Goal: Transaction & Acquisition: Purchase product/service

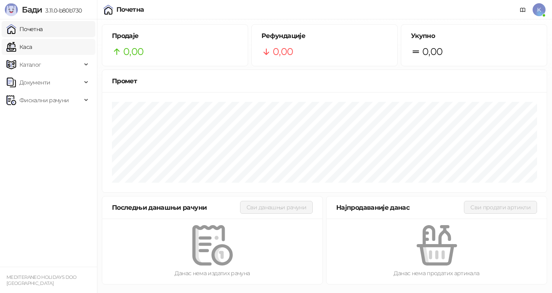
click at [32, 46] on link "Каса" at bounding box center [18, 47] width 25 height 16
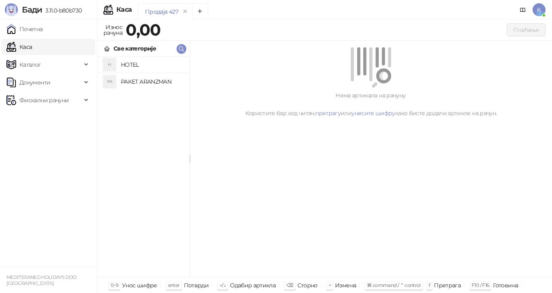
click at [134, 79] on h4 "PAKET ARANZMAN" at bounding box center [152, 81] width 62 height 13
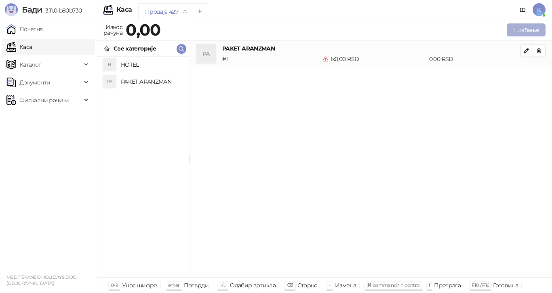
click at [514, 29] on button "Плаћање" at bounding box center [526, 29] width 39 height 13
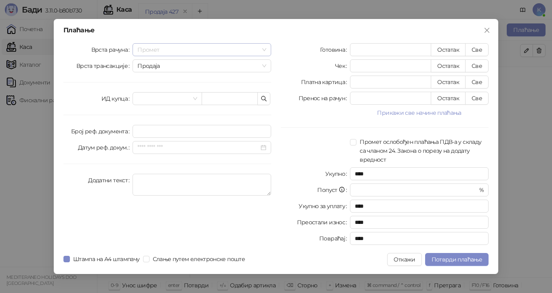
drag, startPoint x: 266, startPoint y: 49, endPoint x: 260, endPoint y: 49, distance: 5.3
click at [265, 49] on span "Промет" at bounding box center [201, 50] width 129 height 12
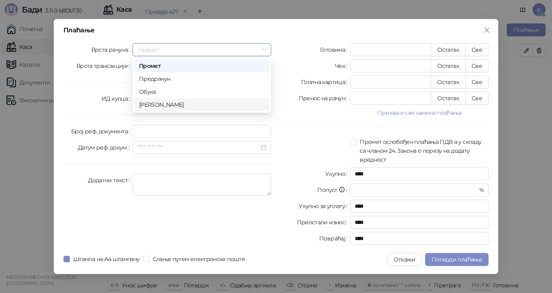
click at [188, 107] on div "[PERSON_NAME]" at bounding box center [202, 104] width 126 height 9
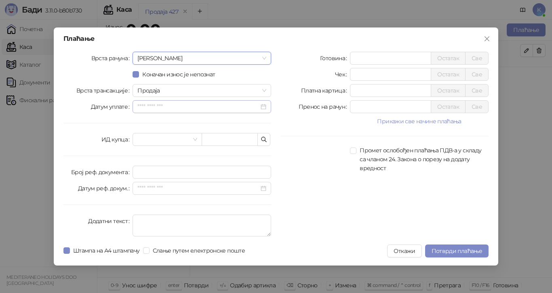
click at [264, 109] on div at bounding box center [201, 106] width 129 height 9
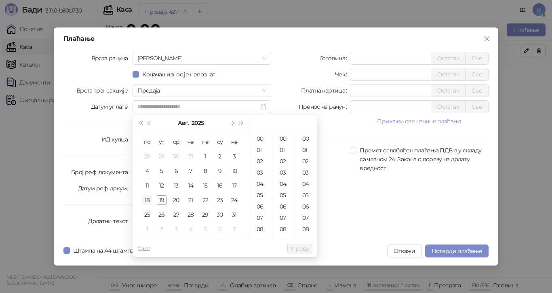
click at [149, 199] on div "18" at bounding box center [147, 200] width 10 height 10
type input "**********"
drag, startPoint x: 296, startPoint y: 248, endPoint x: 289, endPoint y: 243, distance: 9.0
click at [296, 248] on span "У реду" at bounding box center [300, 248] width 19 height 7
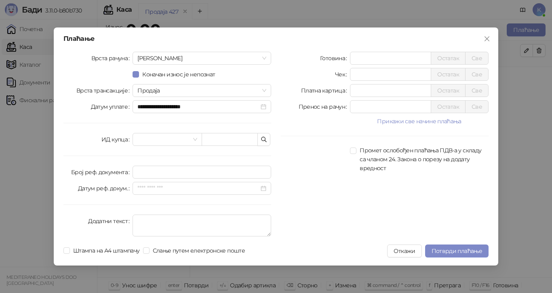
click at [146, 245] on div "Штампа на А4 штампачу Слање путем електронске поште" at bounding box center [155, 251] width 185 height 13
drag, startPoint x: 361, startPoint y: 105, endPoint x: 338, endPoint y: 105, distance: 23.0
click at [338, 105] on div "Пренос на рачун * Остатак Све" at bounding box center [385, 106] width 208 height 13
type input "******"
click at [457, 249] on span "Потврди плаћање" at bounding box center [457, 250] width 51 height 7
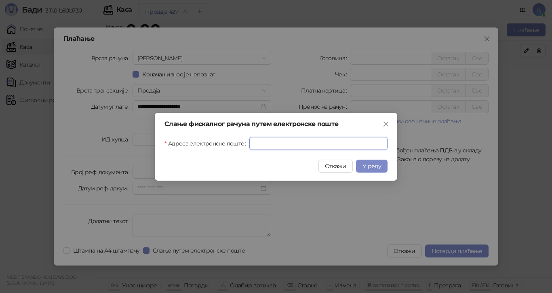
click at [275, 143] on input "Адреса електронске поште" at bounding box center [318, 143] width 138 height 13
paste input "**********"
type input "**********"
click at [369, 167] on span "У реду" at bounding box center [372, 166] width 19 height 7
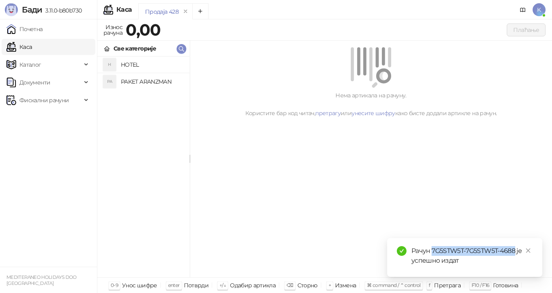
drag, startPoint x: 516, startPoint y: 251, endPoint x: 432, endPoint y: 248, distance: 84.1
click at [431, 248] on div "Рачун 7G5STW5T-7G5STW5T-4688 је успешно издат" at bounding box center [472, 255] width 121 height 19
copy div "7G5STW5T-7G5STW5T-4688"
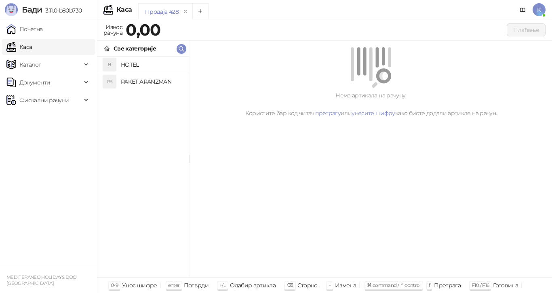
click at [154, 82] on h4 "PAKET ARANZMAN" at bounding box center [152, 81] width 62 height 13
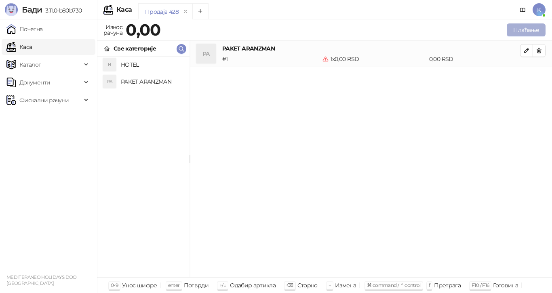
click at [512, 27] on button "Плаћање" at bounding box center [526, 29] width 39 height 13
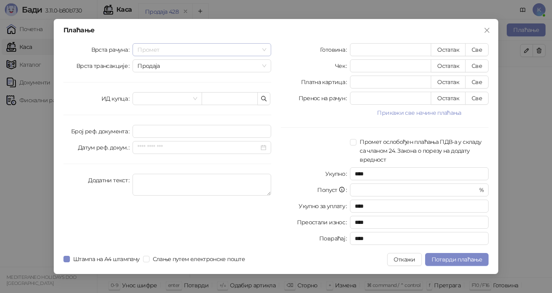
click at [264, 48] on span "Промет" at bounding box center [201, 50] width 129 height 12
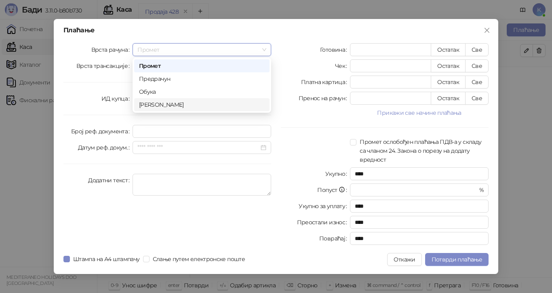
click at [194, 105] on div "[PERSON_NAME]" at bounding box center [202, 104] width 126 height 9
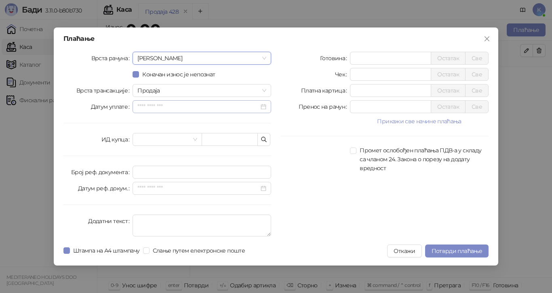
click at [263, 108] on div at bounding box center [201, 106] width 129 height 9
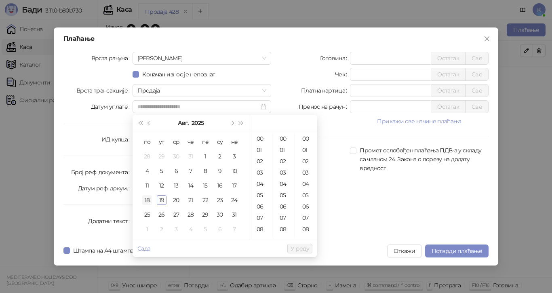
click at [149, 199] on div "18" at bounding box center [147, 200] width 10 height 10
type input "**********"
click at [292, 249] on span "У реду" at bounding box center [300, 248] width 19 height 7
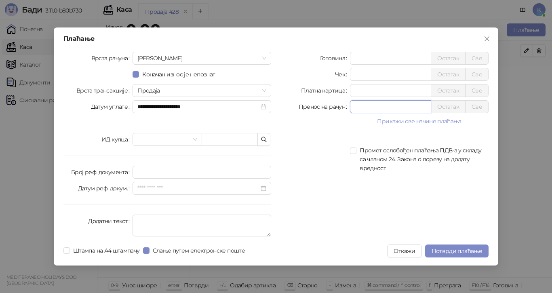
click at [332, 107] on div "Пренос на рачун * Остатак Све" at bounding box center [385, 106] width 208 height 13
type input "******"
click at [449, 249] on span "Потврди плаћање" at bounding box center [457, 250] width 51 height 7
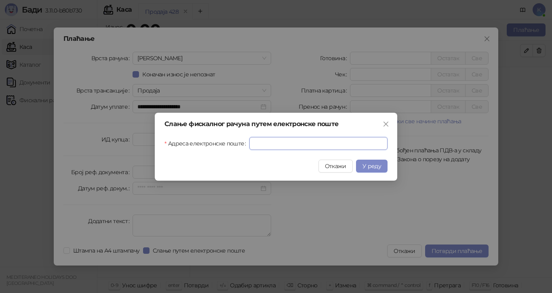
click at [302, 142] on input "Адреса електронске поште" at bounding box center [318, 143] width 138 height 13
paste input "**********"
type input "**********"
click at [374, 168] on span "У реду" at bounding box center [372, 166] width 19 height 7
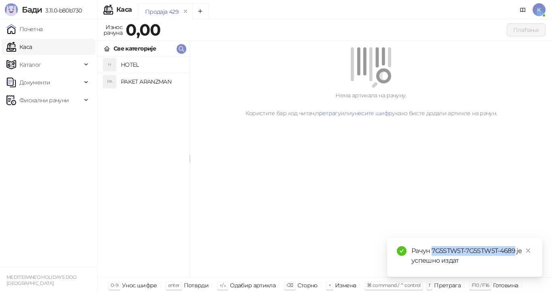
drag, startPoint x: 506, startPoint y: 249, endPoint x: 435, endPoint y: 247, distance: 71.6
click at [433, 247] on div "Рачун 7G5STW5T-7G5STW5T-4689 је успешно издат" at bounding box center [472, 255] width 121 height 19
copy div "7G5STW5T-7G5STW5T-4689"
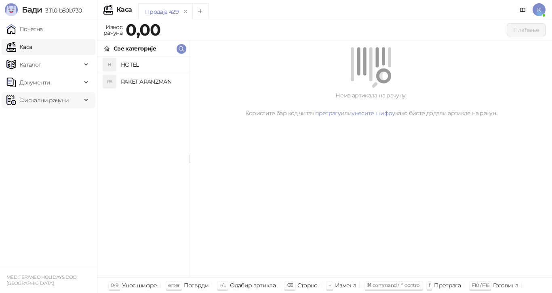
click at [61, 104] on span "Фискални рачуни" at bounding box center [43, 100] width 49 height 16
click at [59, 120] on link "Издати рачуни" at bounding box center [37, 118] width 54 height 16
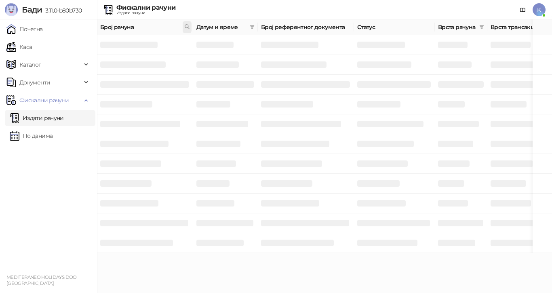
click at [187, 27] on icon at bounding box center [187, 27] width 6 height 6
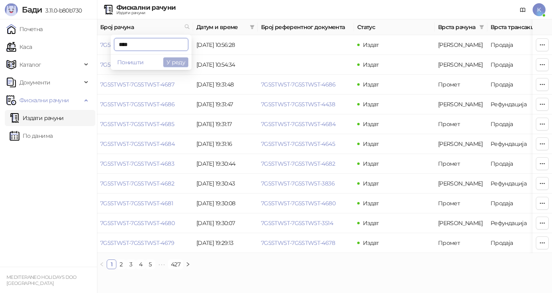
type input "****"
click at [177, 63] on button "У реду" at bounding box center [175, 62] width 25 height 10
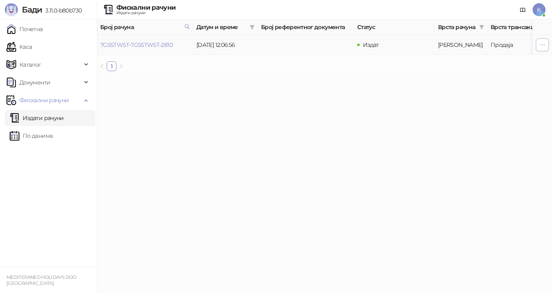
click at [540, 45] on icon "button" at bounding box center [542, 45] width 6 height 6
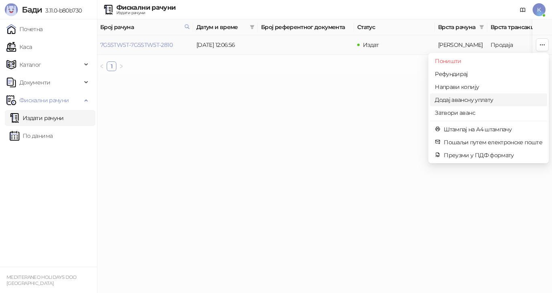
click at [476, 98] on span "Додај авансну уплату" at bounding box center [489, 99] width 108 height 9
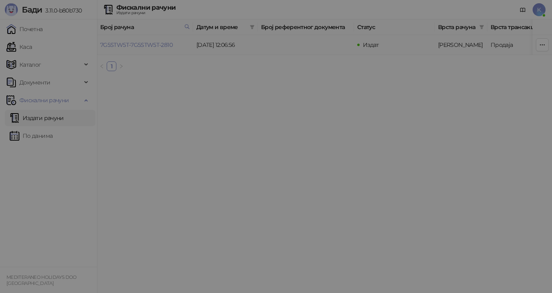
type input "**********"
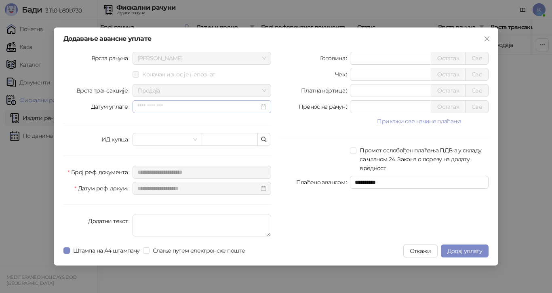
click at [262, 107] on div at bounding box center [201, 106] width 129 height 9
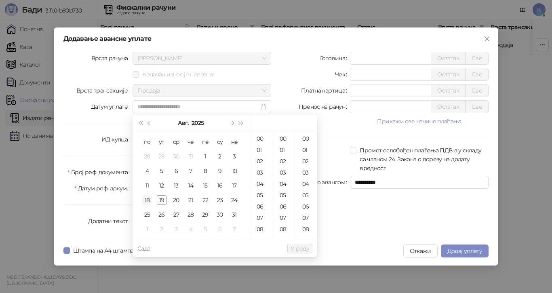
click at [150, 200] on div "18" at bounding box center [147, 200] width 10 height 10
type input "**********"
click at [294, 249] on span "У реду" at bounding box center [300, 248] width 19 height 7
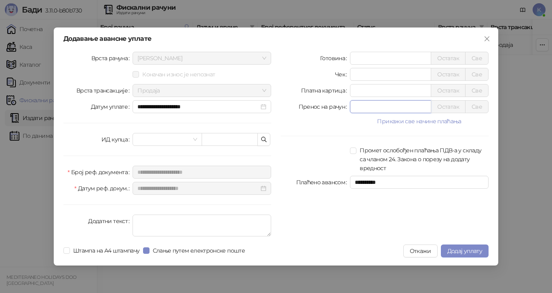
drag, startPoint x: 362, startPoint y: 108, endPoint x: 336, endPoint y: 114, distance: 27.4
click at [337, 111] on div "Пренос на рачун * Остатак Све" at bounding box center [385, 106] width 208 height 13
type input "******"
click at [454, 253] on span "Додај уплату" at bounding box center [465, 250] width 35 height 7
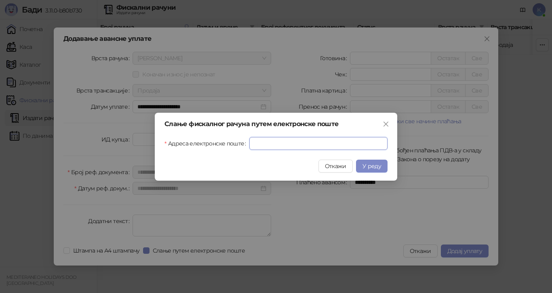
drag, startPoint x: 275, startPoint y: 147, endPoint x: 285, endPoint y: 185, distance: 39.2
click at [275, 147] on input "Адреса електронске поште" at bounding box center [318, 143] width 138 height 13
paste input "**********"
type input "**********"
click at [372, 165] on span "У реду" at bounding box center [372, 166] width 19 height 7
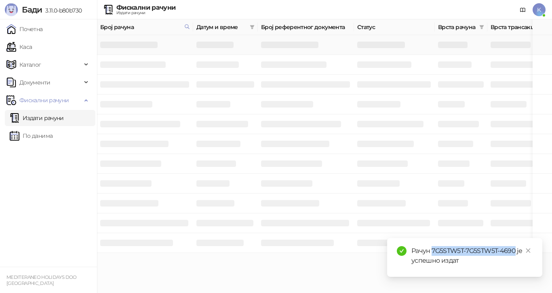
drag, startPoint x: 516, startPoint y: 251, endPoint x: 433, endPoint y: 249, distance: 83.3
click at [433, 249] on div "Рачун 7G5STW5T-7G5STW5T-4690 је успешно издат" at bounding box center [472, 255] width 121 height 19
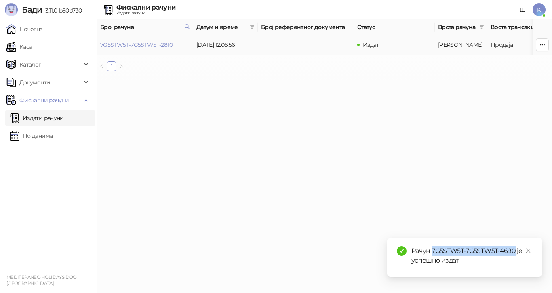
copy div "7G5STW5T-7G5STW5T-4690"
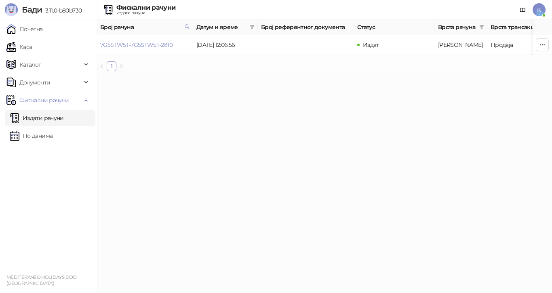
click at [63, 119] on link "Издати рачуни" at bounding box center [37, 118] width 54 height 16
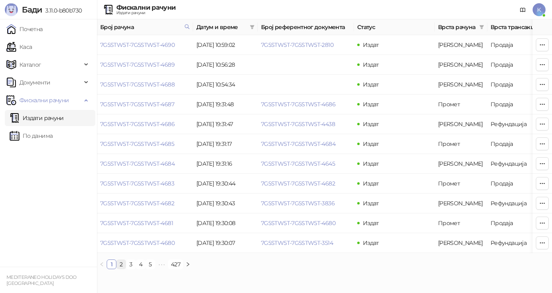
click at [123, 269] on link "2" at bounding box center [121, 264] width 9 height 9
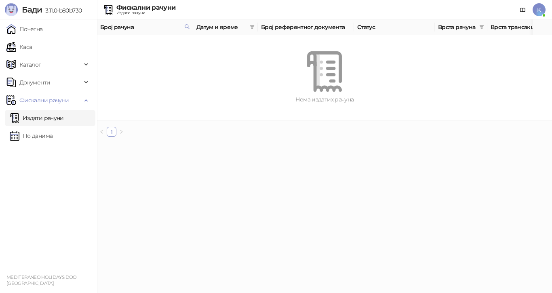
click at [123, 134] on icon "right" at bounding box center [121, 131] width 5 height 5
drag, startPoint x: 110, startPoint y: 139, endPoint x: 112, endPoint y: 144, distance: 5.5
click at [111, 136] on link "1" at bounding box center [111, 131] width 9 height 9
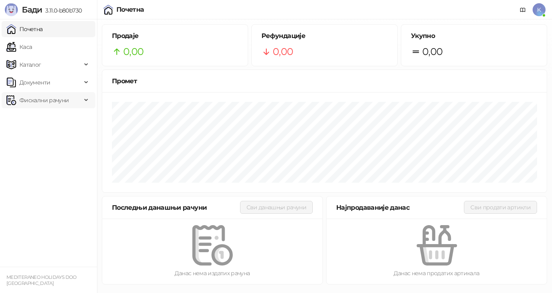
click at [55, 100] on span "Фискални рачуни" at bounding box center [43, 100] width 49 height 16
click at [57, 119] on link "Издати рачуни" at bounding box center [37, 118] width 54 height 16
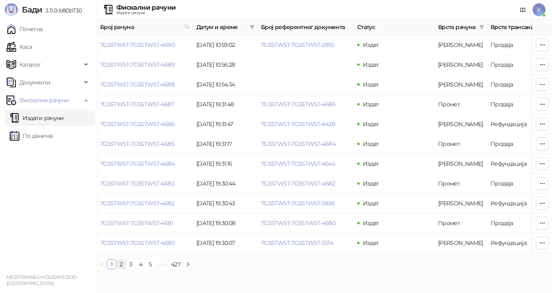
click at [121, 269] on link "2" at bounding box center [121, 264] width 9 height 9
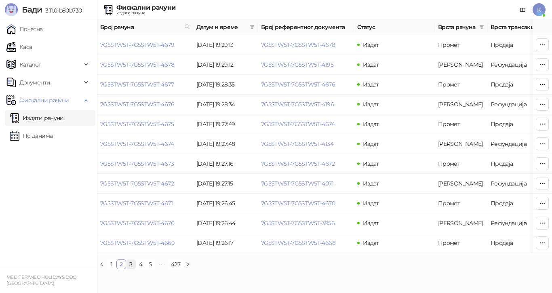
click at [130, 269] on link "3" at bounding box center [131, 264] width 9 height 9
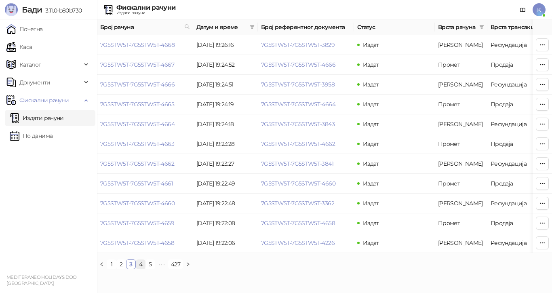
click at [140, 269] on link "4" at bounding box center [140, 264] width 9 height 9
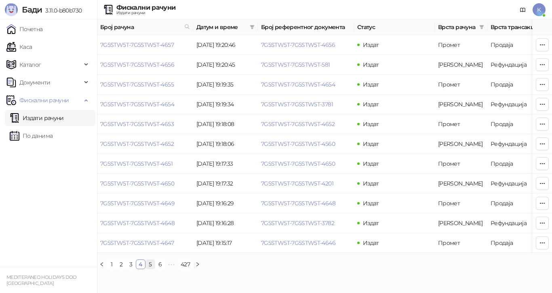
click at [150, 269] on link "5" at bounding box center [150, 264] width 9 height 9
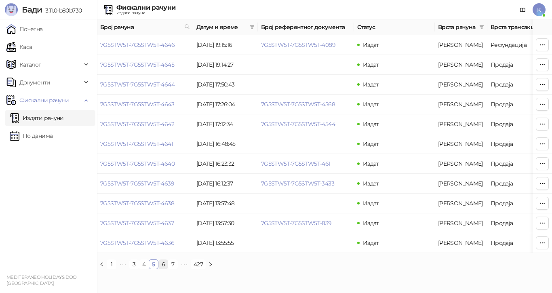
click at [160, 269] on link "6" at bounding box center [163, 264] width 9 height 9
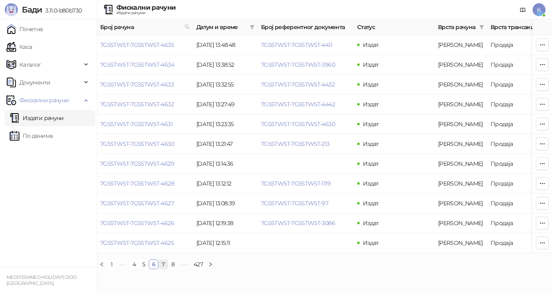
click at [160, 269] on link "7" at bounding box center [163, 264] width 9 height 9
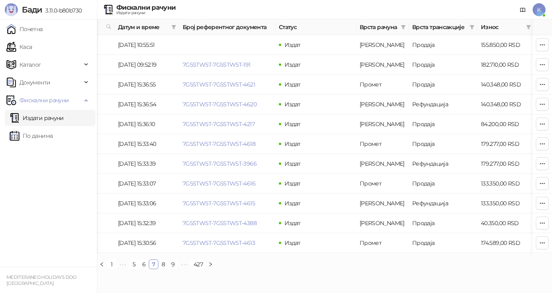
scroll to position [0, 85]
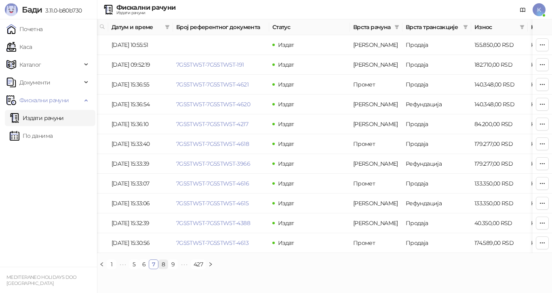
click at [163, 269] on link "8" at bounding box center [163, 264] width 9 height 9
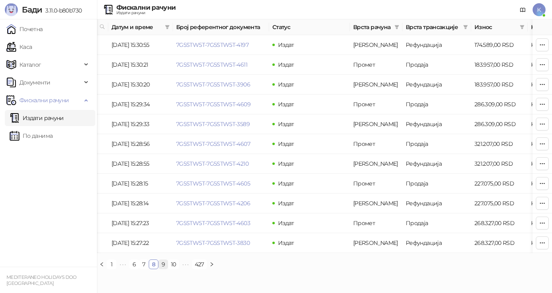
click at [163, 269] on link "9" at bounding box center [163, 264] width 9 height 9
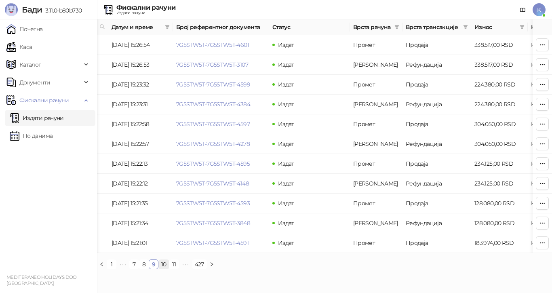
click at [163, 269] on link "10" at bounding box center [164, 264] width 10 height 9
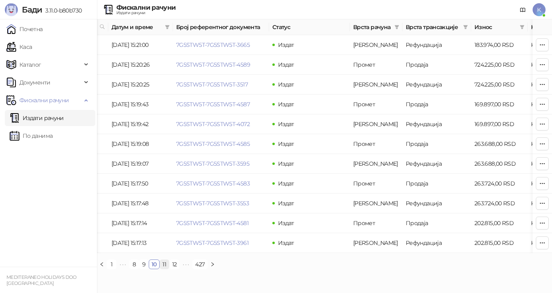
click at [163, 269] on link "11" at bounding box center [164, 264] width 9 height 9
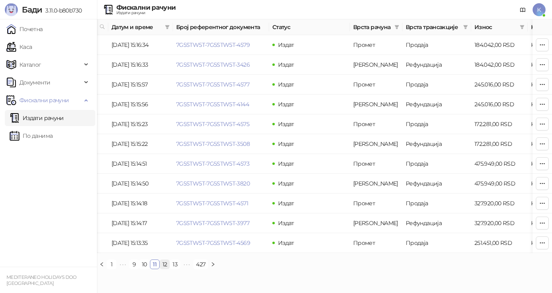
click at [163, 269] on link "12" at bounding box center [165, 264] width 10 height 9
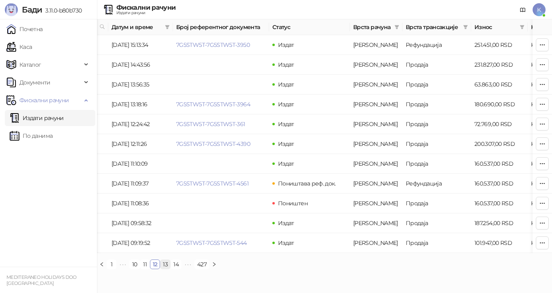
click at [163, 269] on link "13" at bounding box center [166, 264] width 10 height 9
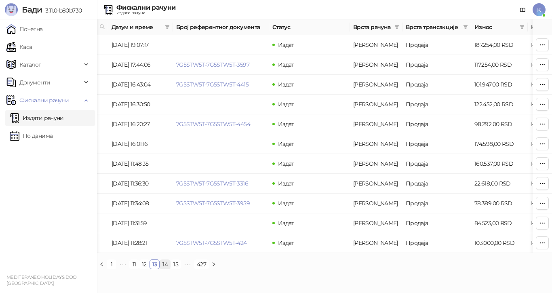
click at [163, 269] on link "14" at bounding box center [165, 264] width 10 height 9
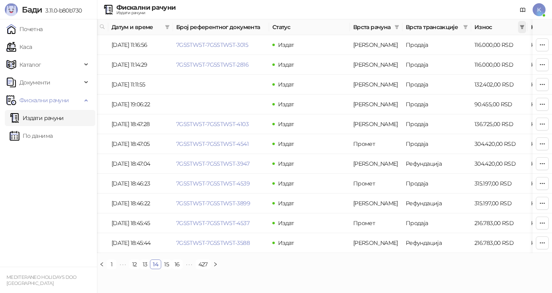
click at [522, 28] on icon "filter" at bounding box center [522, 27] width 4 height 4
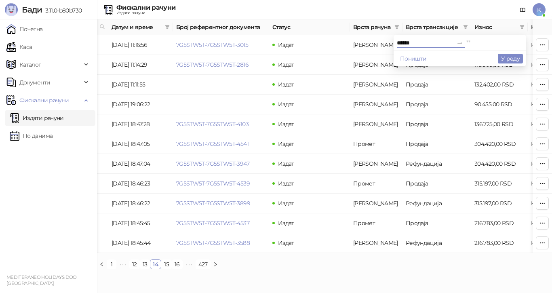
type input "******"
drag, startPoint x: 461, startPoint y: 42, endPoint x: 466, endPoint y: 67, distance: 24.8
click at [467, 43] on input at bounding box center [495, 42] width 57 height 9
type input "******"
click at [503, 57] on button "У реду" at bounding box center [510, 59] width 25 height 10
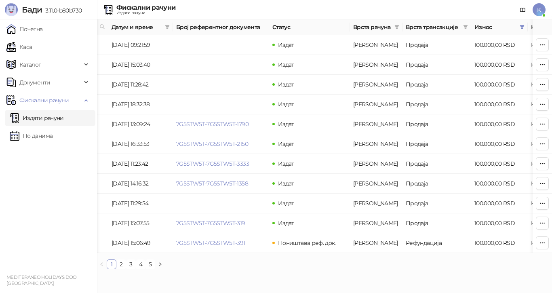
click at [57, 115] on link "Издати рачуни" at bounding box center [37, 118] width 54 height 16
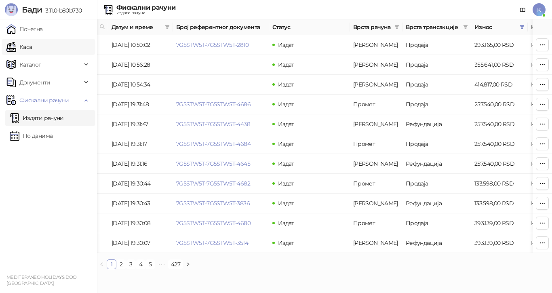
click at [32, 44] on link "Каса" at bounding box center [18, 47] width 25 height 16
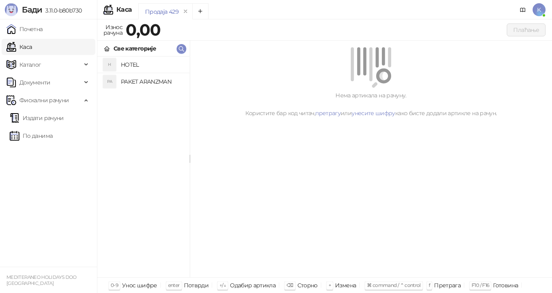
click at [134, 85] on h4 "PAKET ARANZMAN" at bounding box center [152, 81] width 62 height 13
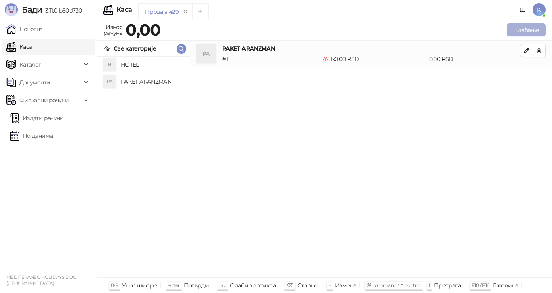
click at [521, 29] on button "Плаћање" at bounding box center [526, 29] width 39 height 13
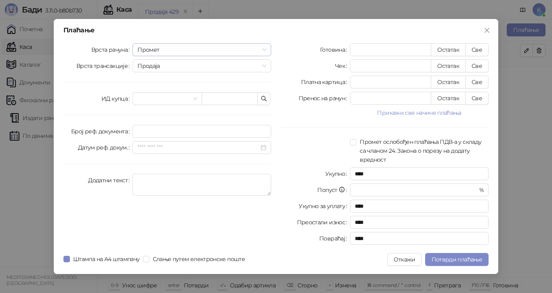
click at [265, 51] on span "Промет" at bounding box center [201, 50] width 129 height 12
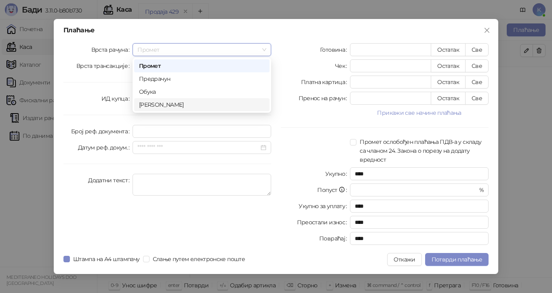
click at [207, 105] on div "[PERSON_NAME]" at bounding box center [202, 104] width 126 height 9
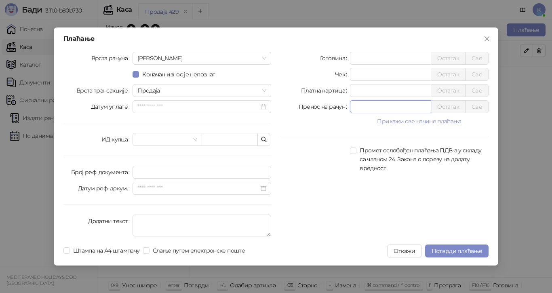
drag, startPoint x: 360, startPoint y: 108, endPoint x: 334, endPoint y: 110, distance: 26.0
click at [334, 110] on div "Пренос на рачун * Остатак Све" at bounding box center [385, 106] width 208 height 13
drag, startPoint x: 356, startPoint y: 89, endPoint x: 337, endPoint y: 89, distance: 19.4
click at [337, 89] on div "Платна картица * Остатак Све" at bounding box center [385, 90] width 208 height 13
type input "******"
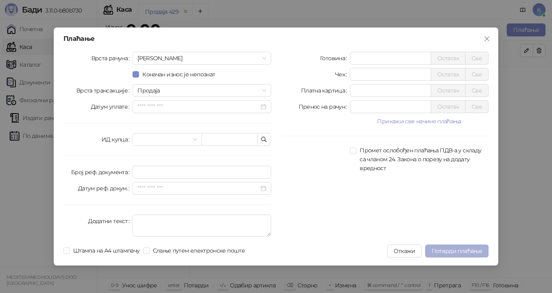
click at [443, 249] on span "Потврди плаћање" at bounding box center [457, 250] width 51 height 7
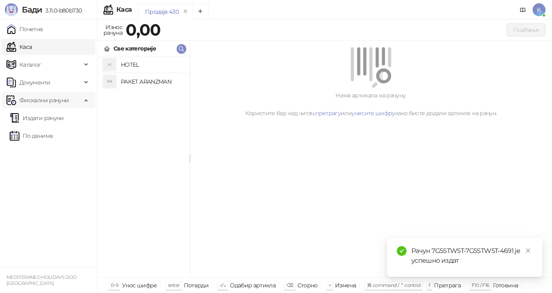
drag, startPoint x: 63, startPoint y: 99, endPoint x: 74, endPoint y: 102, distance: 11.3
click at [64, 99] on span "Фискални рачуни" at bounding box center [43, 100] width 49 height 16
click at [60, 101] on span "Фискални рачуни" at bounding box center [43, 100] width 49 height 16
click at [57, 118] on link "Издати рачуни" at bounding box center [37, 118] width 54 height 16
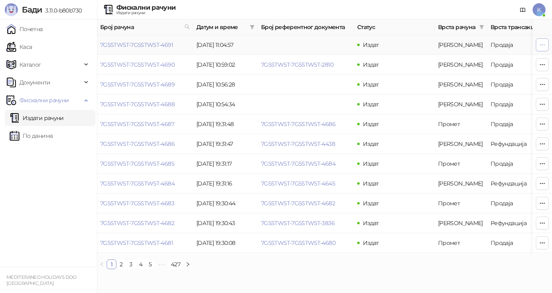
click at [542, 43] on icon "button" at bounding box center [542, 45] width 6 height 6
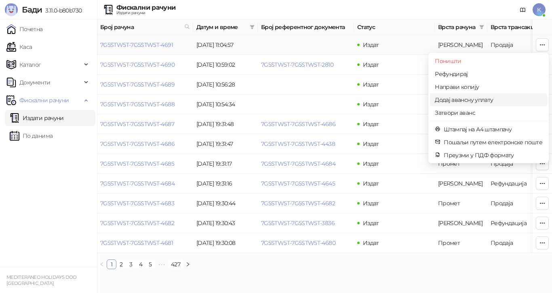
click at [440, 100] on span "Додај авансну уплату" at bounding box center [489, 99] width 108 height 9
type input "**********"
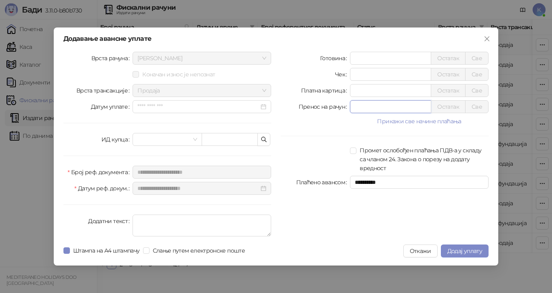
drag, startPoint x: 351, startPoint y: 107, endPoint x: 338, endPoint y: 107, distance: 12.5
click at [338, 107] on div "Пренос на рачун * Остатак Све" at bounding box center [385, 106] width 208 height 13
type input "******"
click at [76, 247] on span "Штампа на А4 штампачу" at bounding box center [106, 250] width 73 height 9
click at [457, 252] on span "Додај уплату" at bounding box center [465, 250] width 35 height 7
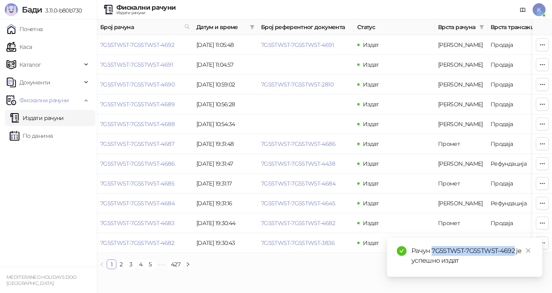
drag, startPoint x: 514, startPoint y: 252, endPoint x: 433, endPoint y: 252, distance: 80.9
click at [433, 252] on div "Рачун 7G5STW5T-7G5STW5T-4692 је успешно издат" at bounding box center [472, 255] width 121 height 19
copy div "7G5STW5T-7G5STW5T-4692"
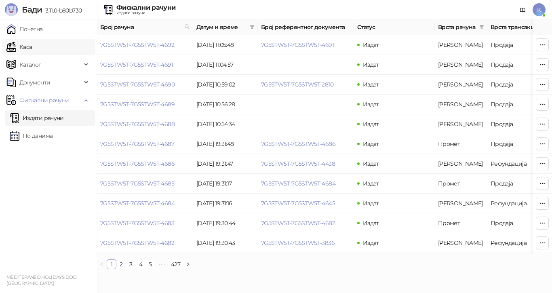
click at [32, 47] on link "Каса" at bounding box center [18, 47] width 25 height 16
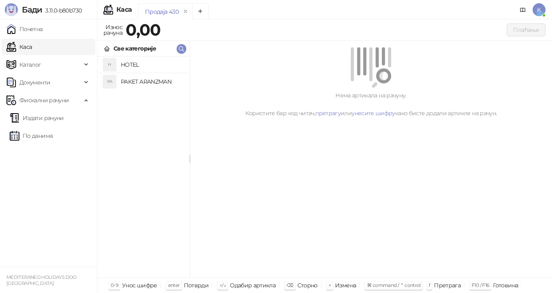
click at [171, 84] on h4 "PAKET ARANZMAN" at bounding box center [152, 81] width 62 height 13
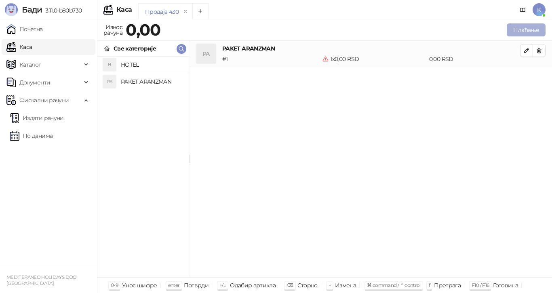
click at [512, 27] on button "Плаћање" at bounding box center [526, 29] width 39 height 13
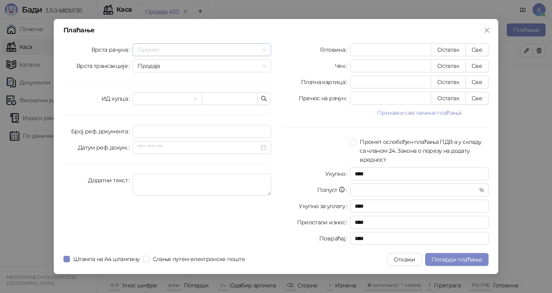
click at [264, 48] on span "Промет" at bounding box center [201, 50] width 129 height 12
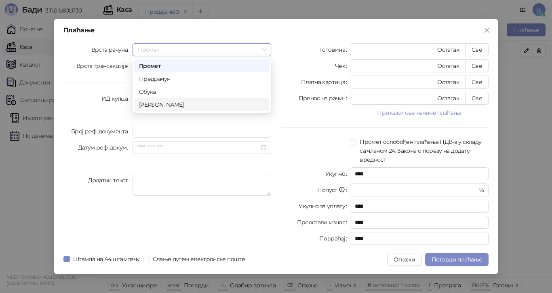
click at [195, 109] on div "[PERSON_NAME]" at bounding box center [202, 104] width 126 height 9
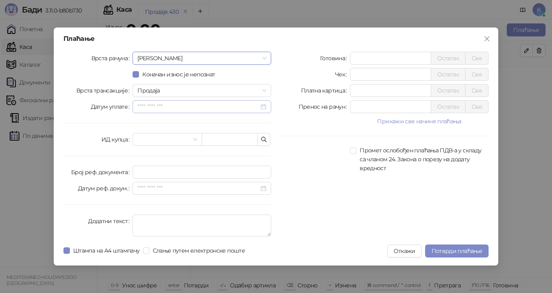
click at [262, 107] on div at bounding box center [201, 106] width 129 height 9
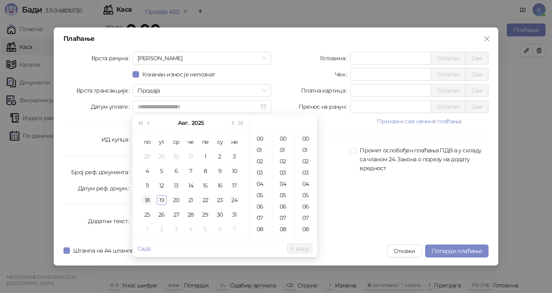
click at [150, 201] on div "18" at bounding box center [147, 200] width 10 height 10
type input "**********"
drag, startPoint x: 294, startPoint y: 248, endPoint x: 276, endPoint y: 240, distance: 20.3
click at [294, 248] on span "У реду" at bounding box center [300, 248] width 19 height 7
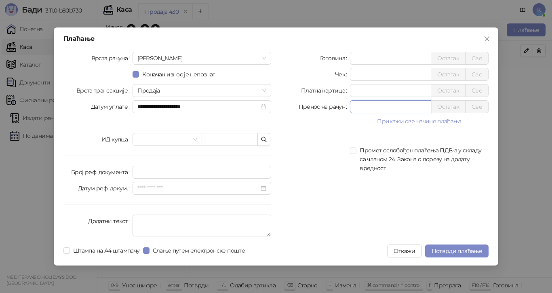
drag, startPoint x: 347, startPoint y: 108, endPoint x: 334, endPoint y: 112, distance: 13.4
click at [334, 111] on div "Пренос на рачун * Остатак Све" at bounding box center [385, 106] width 208 height 13
type input "******"
click at [446, 250] on span "Потврди плаћање" at bounding box center [457, 250] width 51 height 7
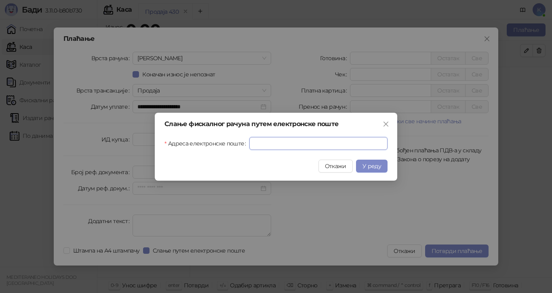
drag, startPoint x: 278, startPoint y: 144, endPoint x: 296, endPoint y: 200, distance: 59.1
click at [279, 150] on div "Слање фискалног рачуна путем електронске поште [GEOGRAPHIC_DATA] електронске по…" at bounding box center [276, 147] width 243 height 68
paste input "**********"
type input "**********"
click at [382, 165] on button "У реду" at bounding box center [372, 166] width 32 height 13
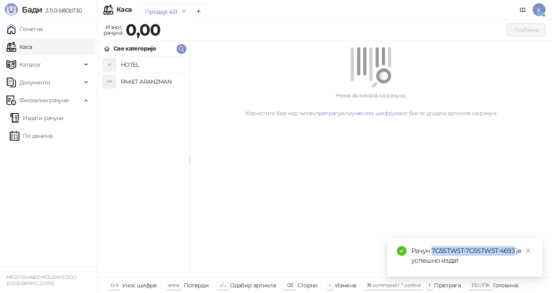
drag, startPoint x: 515, startPoint y: 251, endPoint x: 433, endPoint y: 251, distance: 81.3
click at [433, 251] on div "Рачун 7G5STW5T-7G5STW5T-4693 је успешно издат" at bounding box center [472, 255] width 121 height 19
copy div "7G5STW5T-7G5STW5T-4693"
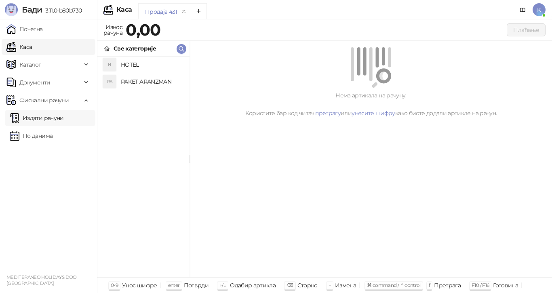
drag, startPoint x: 61, startPoint y: 118, endPoint x: 70, endPoint y: 120, distance: 9.1
click at [61, 118] on link "Издати рачуни" at bounding box center [37, 118] width 54 height 16
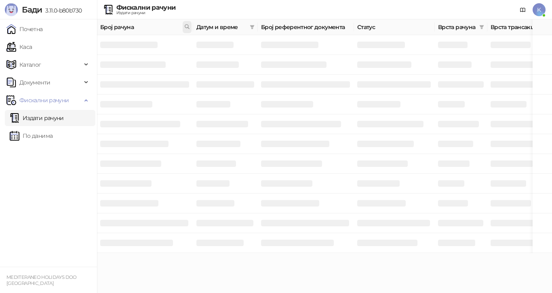
click at [186, 26] on icon at bounding box center [187, 27] width 6 height 6
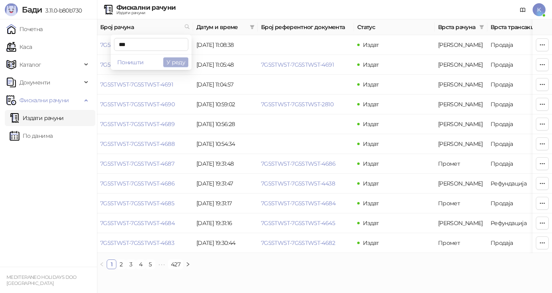
type input "***"
click at [184, 61] on button "У реду" at bounding box center [175, 62] width 25 height 10
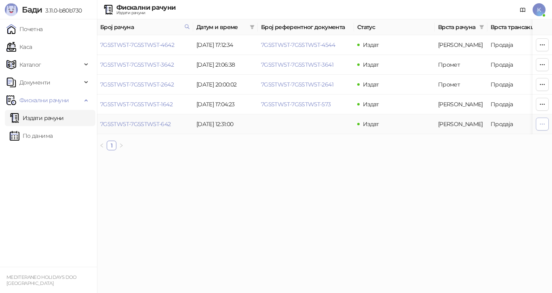
click at [541, 125] on icon "button" at bounding box center [542, 124] width 6 height 6
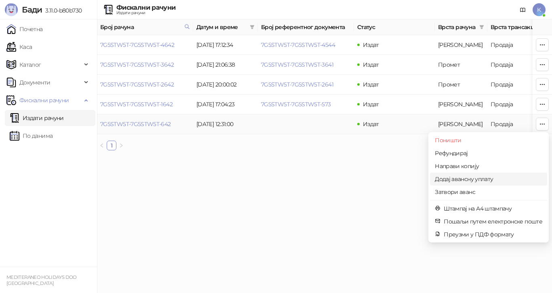
click at [496, 180] on span "Додај авансну уплату" at bounding box center [489, 179] width 108 height 9
type input "**********"
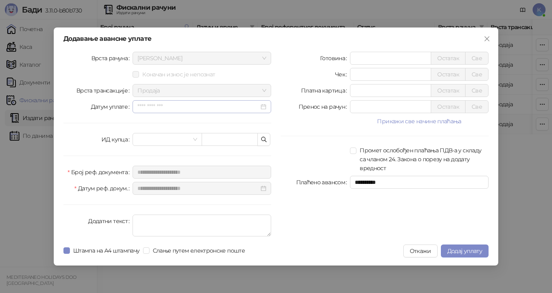
click at [264, 106] on div at bounding box center [201, 106] width 129 height 9
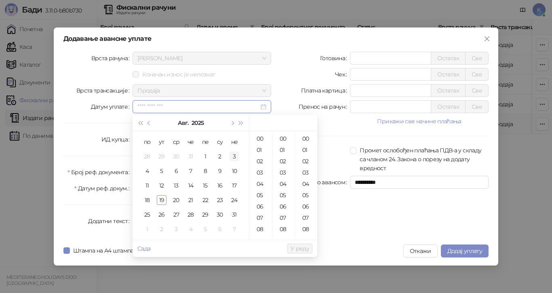
type input "**********"
click at [152, 198] on div "18" at bounding box center [147, 200] width 10 height 10
type input "**********"
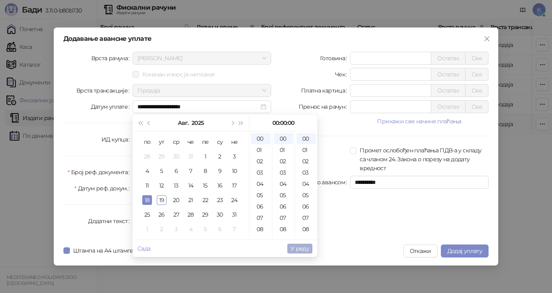
click at [304, 248] on span "У реду" at bounding box center [300, 248] width 19 height 7
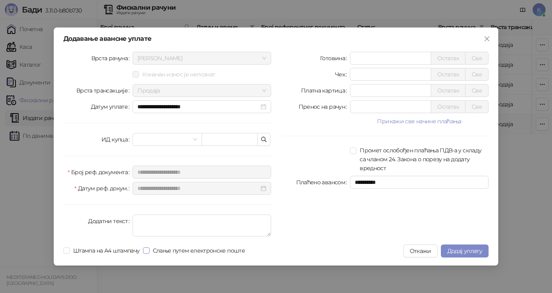
drag, startPoint x: 150, startPoint y: 249, endPoint x: 158, endPoint y: 247, distance: 7.9
click at [154, 249] on span "Слање путем електронске поште" at bounding box center [199, 250] width 99 height 9
drag, startPoint x: 356, startPoint y: 108, endPoint x: 340, endPoint y: 114, distance: 17.1
click at [340, 111] on div "Пренос на рачун * Остатак Све" at bounding box center [385, 106] width 208 height 13
type input "*****"
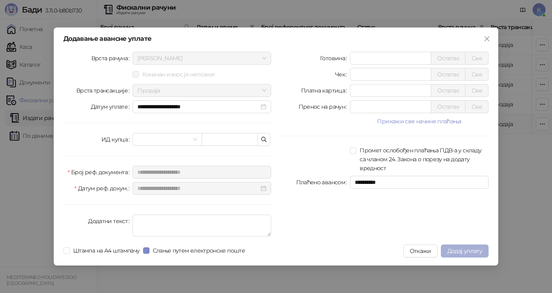
click at [451, 250] on span "Додај уплату" at bounding box center [465, 250] width 35 height 7
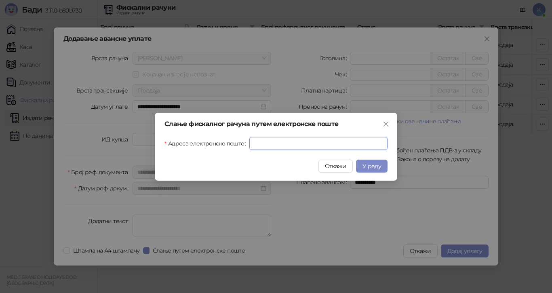
click at [291, 149] on input "Адреса електронске поште" at bounding box center [318, 143] width 138 height 13
paste input "**********"
type input "**********"
click at [372, 165] on span "У реду" at bounding box center [372, 166] width 19 height 7
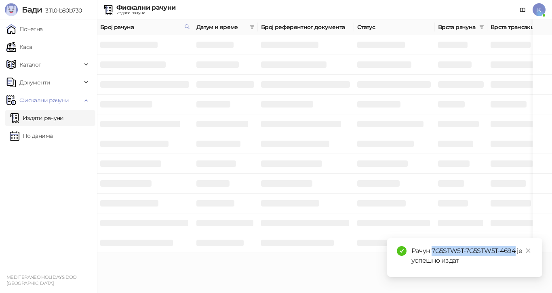
drag, startPoint x: 511, startPoint y: 251, endPoint x: 432, endPoint y: 249, distance: 78.9
click at [432, 249] on div "Рачун 7G5STW5T-7G5STW5T-4694 је успешно издат" at bounding box center [472, 255] width 121 height 19
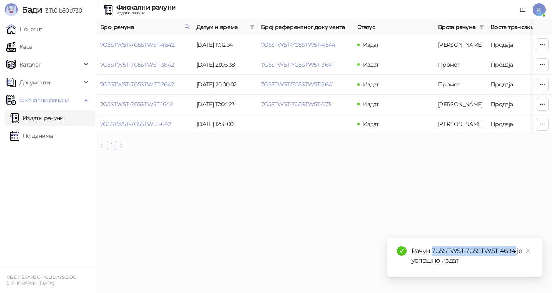
copy div "7G5STW5T-7G5STW5T-4694"
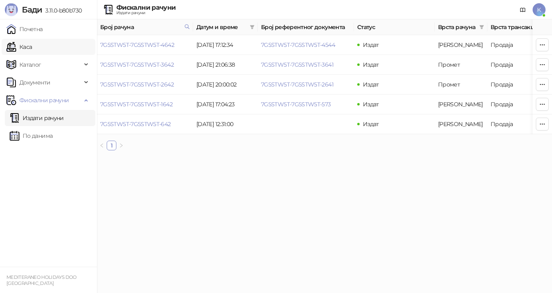
drag, startPoint x: 59, startPoint y: 46, endPoint x: 81, endPoint y: 51, distance: 22.8
click at [32, 45] on link "Каса" at bounding box center [18, 47] width 25 height 16
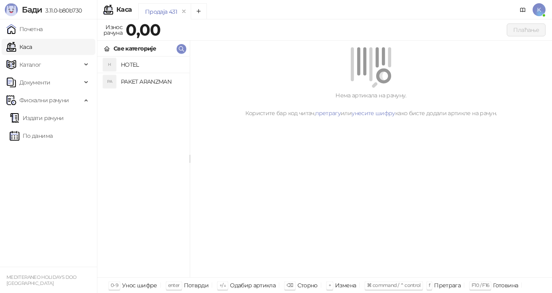
click at [152, 82] on h4 "PAKET ARANZMAN" at bounding box center [152, 81] width 62 height 13
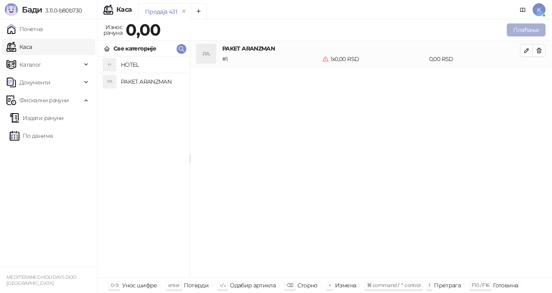
click at [511, 32] on button "Плаћање" at bounding box center [526, 29] width 39 height 13
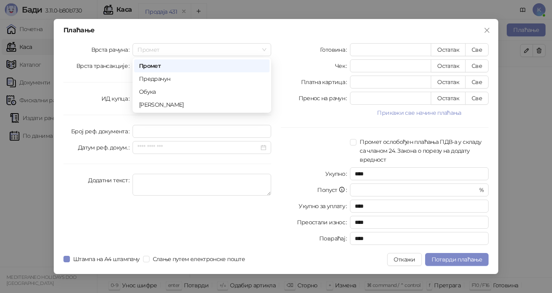
drag, startPoint x: 267, startPoint y: 50, endPoint x: 257, endPoint y: 62, distance: 15.8
click at [266, 50] on div "Промет" at bounding box center [202, 49] width 139 height 13
click at [230, 104] on div "[PERSON_NAME]" at bounding box center [202, 104] width 126 height 9
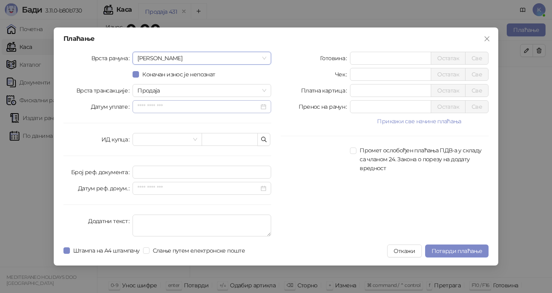
click at [263, 106] on div at bounding box center [201, 106] width 129 height 9
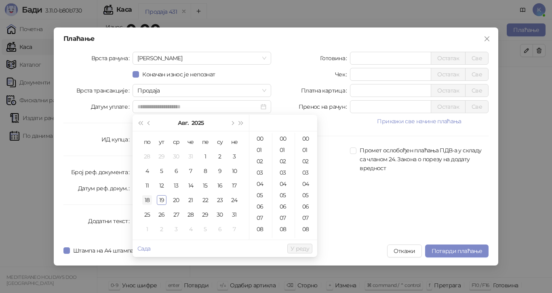
drag, startPoint x: 148, startPoint y: 203, endPoint x: 152, endPoint y: 200, distance: 5.8
click at [148, 203] on div "18" at bounding box center [147, 200] width 10 height 10
type input "**********"
drag, startPoint x: 296, startPoint y: 251, endPoint x: 252, endPoint y: 250, distance: 44.5
click at [296, 251] on span "У реду" at bounding box center [300, 248] width 19 height 7
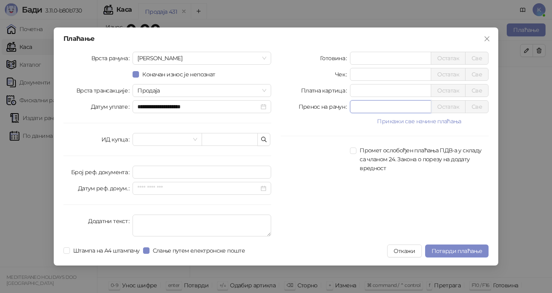
drag, startPoint x: 352, startPoint y: 108, endPoint x: 341, endPoint y: 114, distance: 12.5
click at [341, 112] on div "Пренос на рачун * Остатак Све" at bounding box center [385, 106] width 208 height 13
type input "*****"
click at [446, 249] on span "Потврди плаћање" at bounding box center [457, 250] width 51 height 7
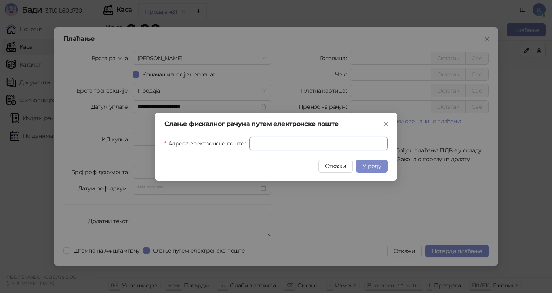
click at [299, 151] on div "Слање фискалног рачуна путем електронске поште [GEOGRAPHIC_DATA] електронске по…" at bounding box center [276, 147] width 243 height 68
paste input "**********"
type input "**********"
click at [373, 165] on span "У реду" at bounding box center [372, 166] width 19 height 7
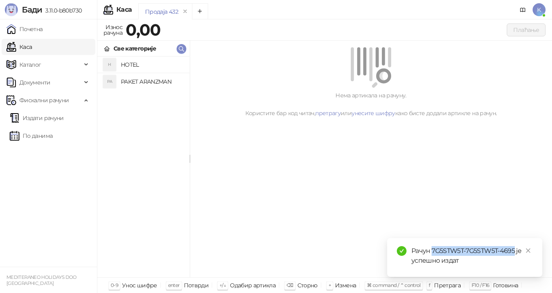
drag, startPoint x: 516, startPoint y: 252, endPoint x: 433, endPoint y: 252, distance: 82.5
click at [433, 252] on div "Рачун 7G5STW5T-7G5STW5T-4695 је успешно издат" at bounding box center [472, 255] width 121 height 19
copy div "7G5STW5T-7G5STW5T-4695"
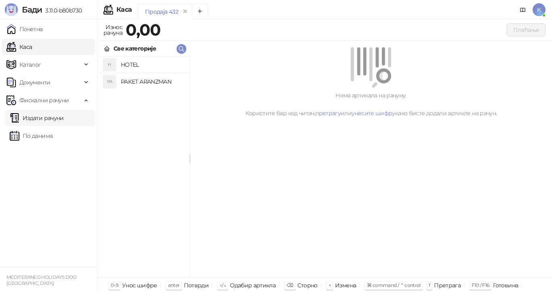
click at [57, 114] on link "Издати рачуни" at bounding box center [37, 118] width 54 height 16
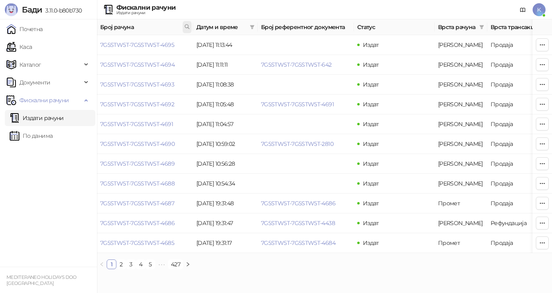
click at [187, 26] on icon at bounding box center [187, 27] width 6 height 6
type input "****"
click at [182, 60] on button "У реду" at bounding box center [175, 62] width 25 height 10
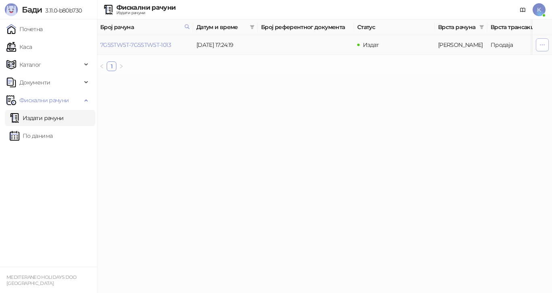
click at [541, 43] on icon "button" at bounding box center [542, 45] width 6 height 6
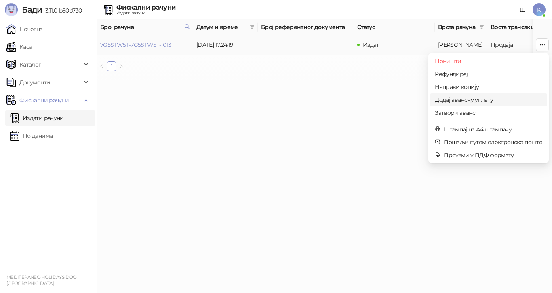
click at [446, 99] on span "Додај авансну уплату" at bounding box center [489, 99] width 108 height 9
type input "**********"
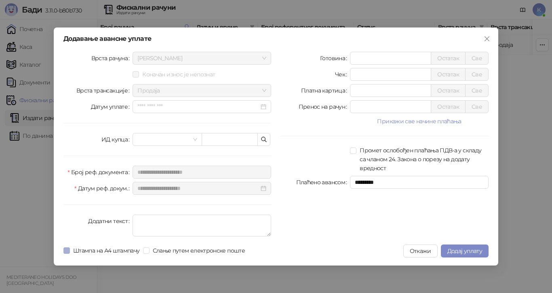
click at [68, 247] on label "Штампа на А4 штампачу" at bounding box center [103, 250] width 80 height 9
click at [262, 106] on div at bounding box center [201, 106] width 129 height 9
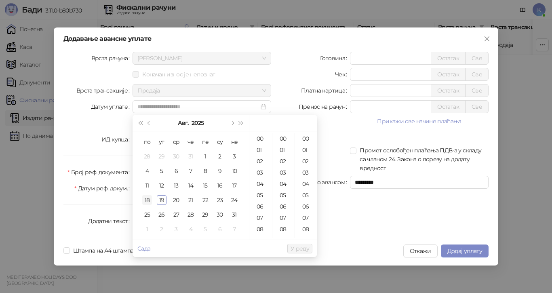
drag, startPoint x: 148, startPoint y: 199, endPoint x: 176, endPoint y: 194, distance: 28.3
click at [148, 198] on div "18" at bounding box center [147, 200] width 10 height 10
type input "**********"
drag, startPoint x: 294, startPoint y: 249, endPoint x: 293, endPoint y: 245, distance: 4.1
click at [294, 249] on span "У реду" at bounding box center [300, 248] width 19 height 7
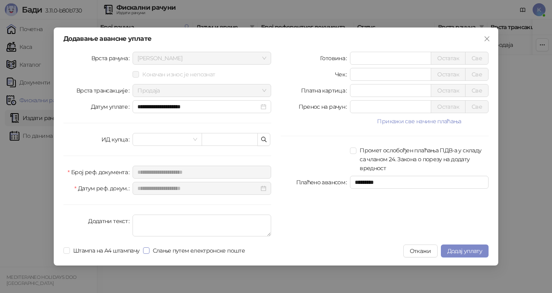
click at [152, 251] on span "Слање путем електронске поште" at bounding box center [199, 250] width 99 height 9
drag, startPoint x: 345, startPoint y: 108, endPoint x: 338, endPoint y: 113, distance: 8.7
click at [338, 111] on div "Пренос на рачун * Остатак Све" at bounding box center [385, 106] width 208 height 13
type input "*****"
click at [472, 251] on span "Додај уплату" at bounding box center [465, 250] width 35 height 7
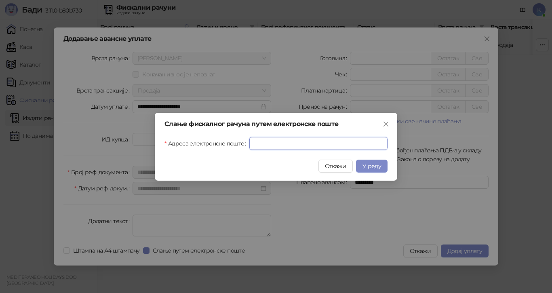
click at [277, 149] on input "Адреса електронске поште" at bounding box center [318, 143] width 138 height 13
paste input "**********"
type input "**********"
click at [366, 170] on button "У реду" at bounding box center [372, 166] width 32 height 13
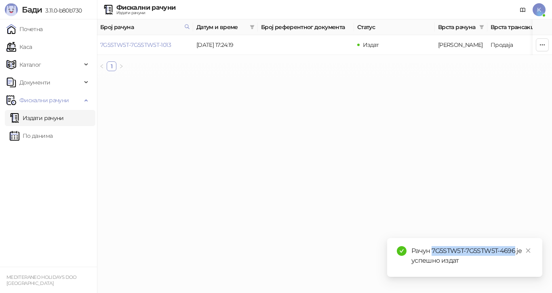
drag, startPoint x: 515, startPoint y: 251, endPoint x: 433, endPoint y: 251, distance: 82.1
click at [433, 251] on div "Рачун 7G5STW5T-7G5STW5T-4696 је успешно издат" at bounding box center [472, 255] width 121 height 19
copy div "7G5STW5T-7G5STW5T-4696"
